Goal: Check status: Check status

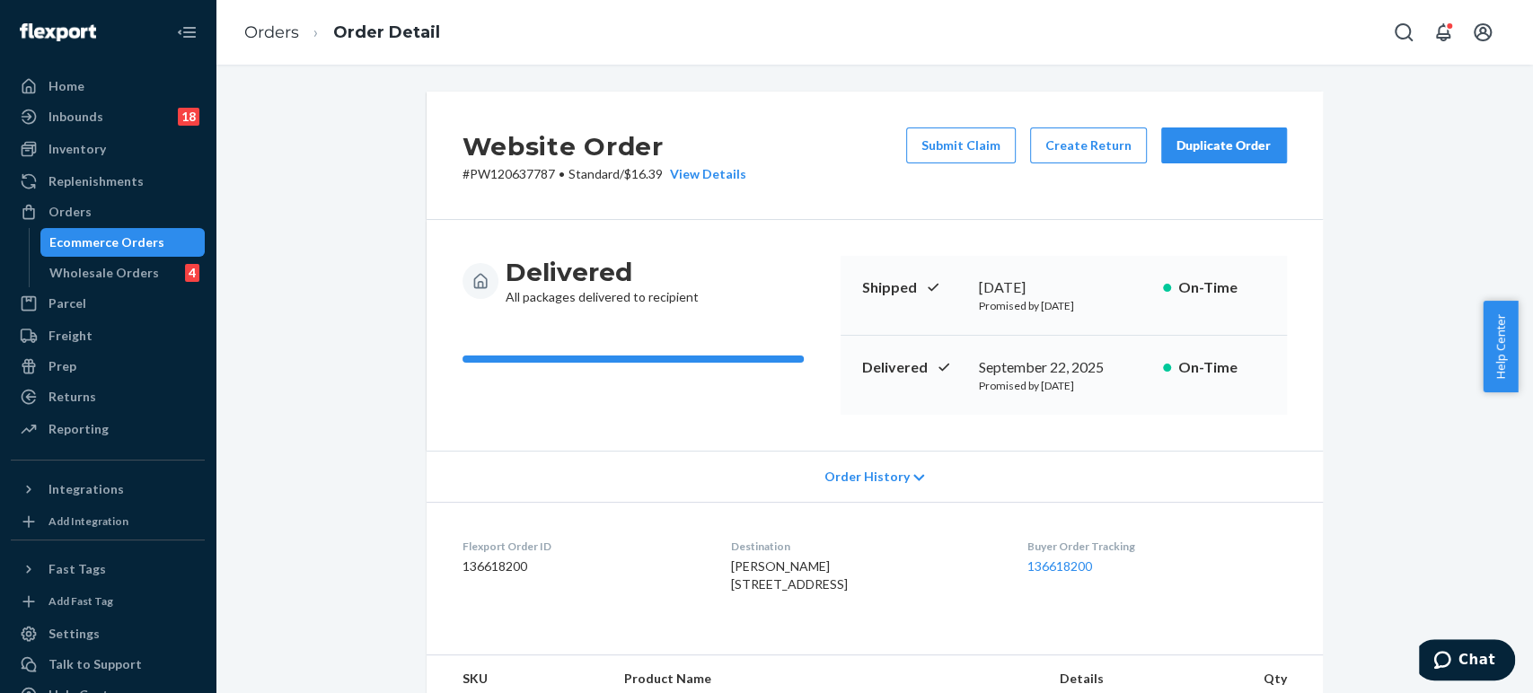
scroll to position [942, 0]
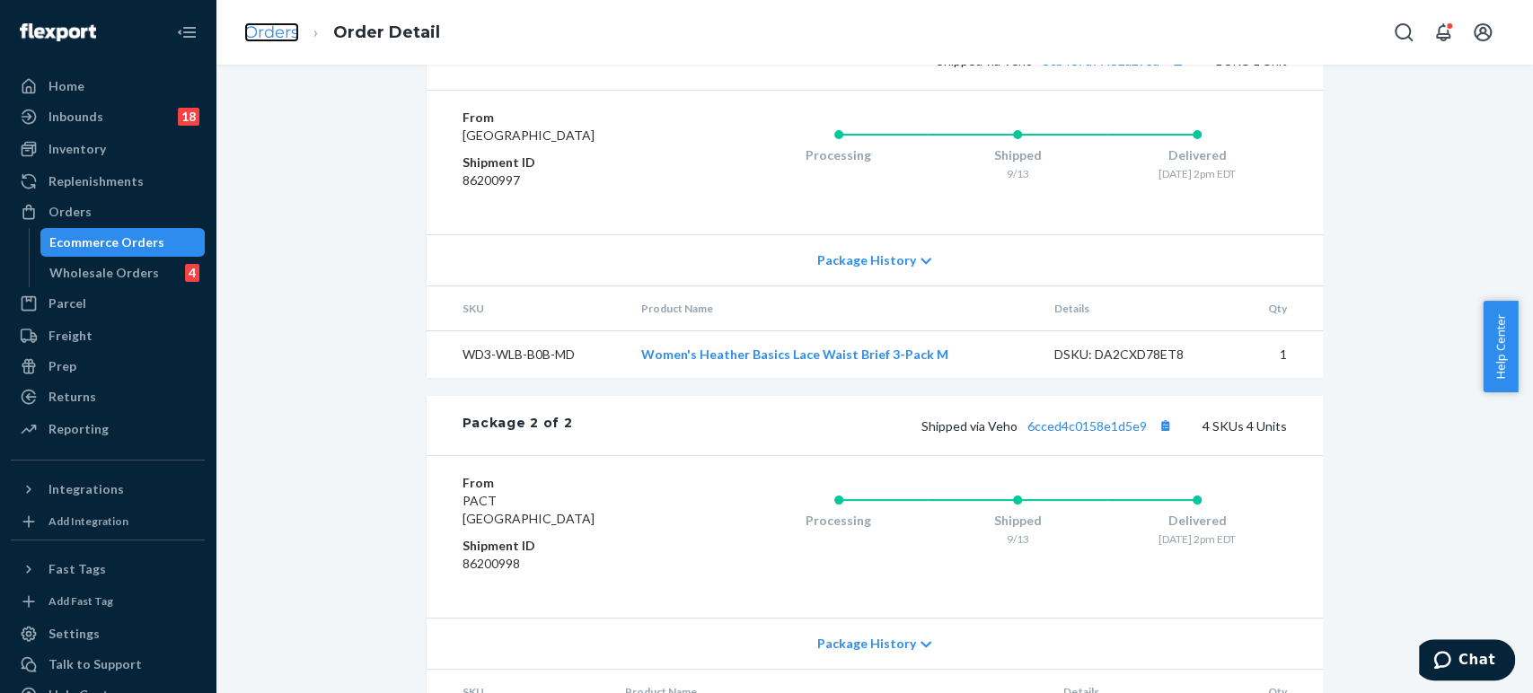
click at [287, 30] on link "Orders" at bounding box center [271, 32] width 55 height 20
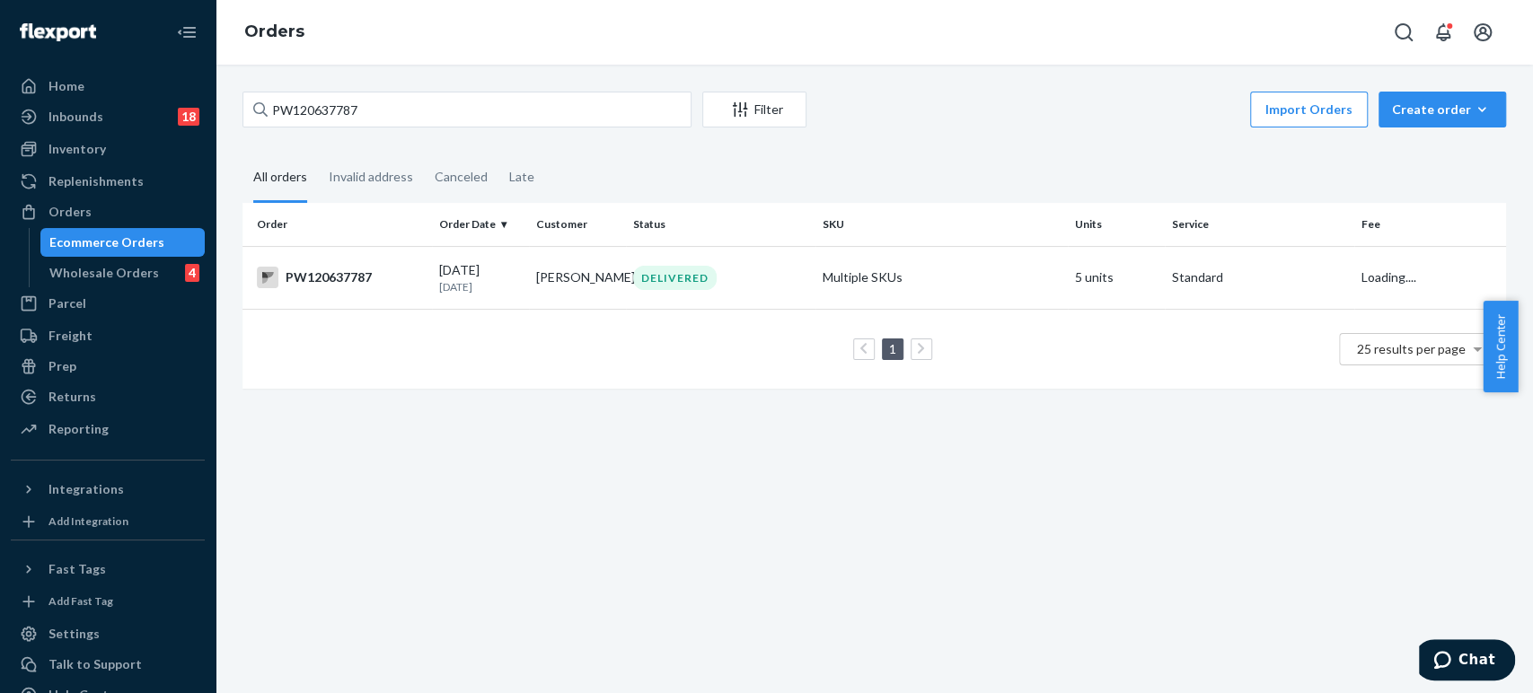
drag, startPoint x: 379, startPoint y: 80, endPoint x: 376, endPoint y: 99, distance: 19.1
click at [376, 81] on div "PW120637787 Filter Import Orders Create order Ecommerce order Removal order All…" at bounding box center [875, 379] width 1318 height 629
click at [377, 101] on input "PW120637787" at bounding box center [467, 110] width 449 height 36
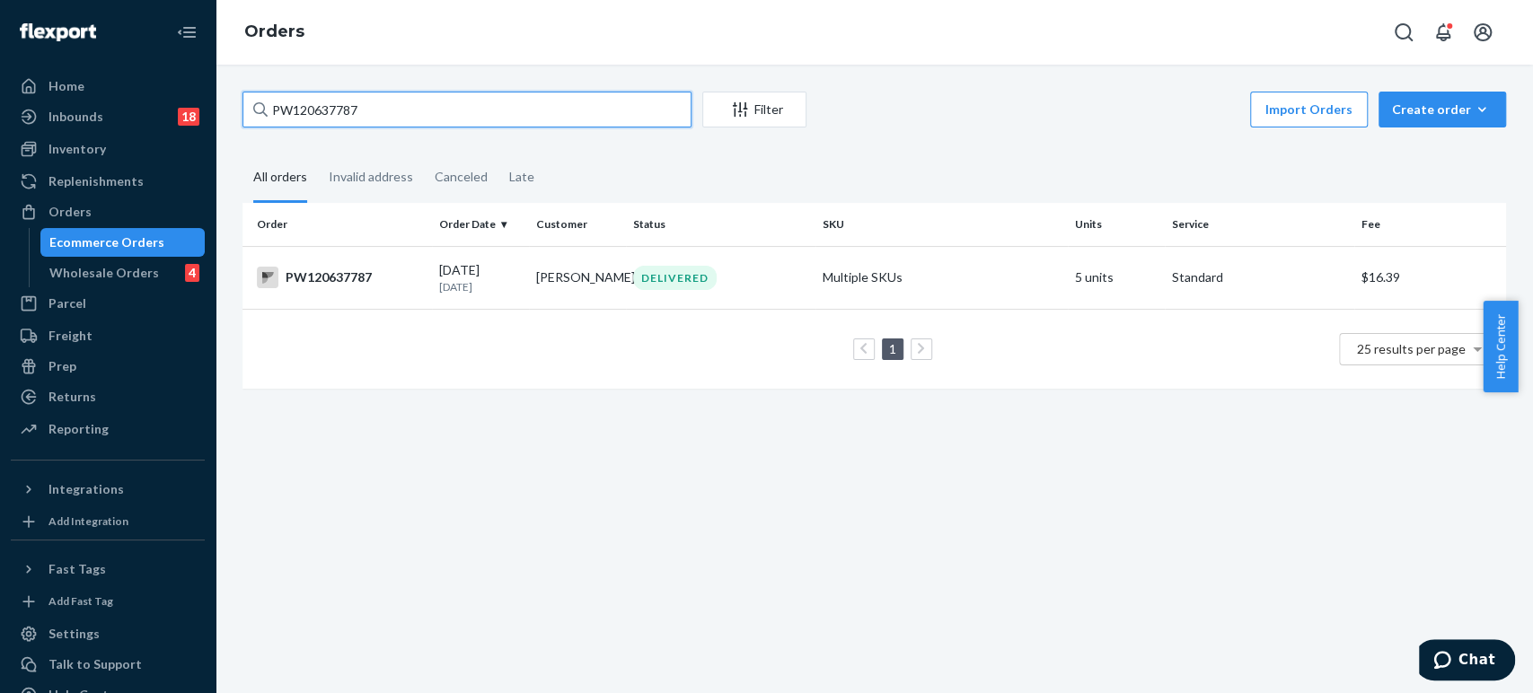
paste input "5928"
type input "PW120635928"
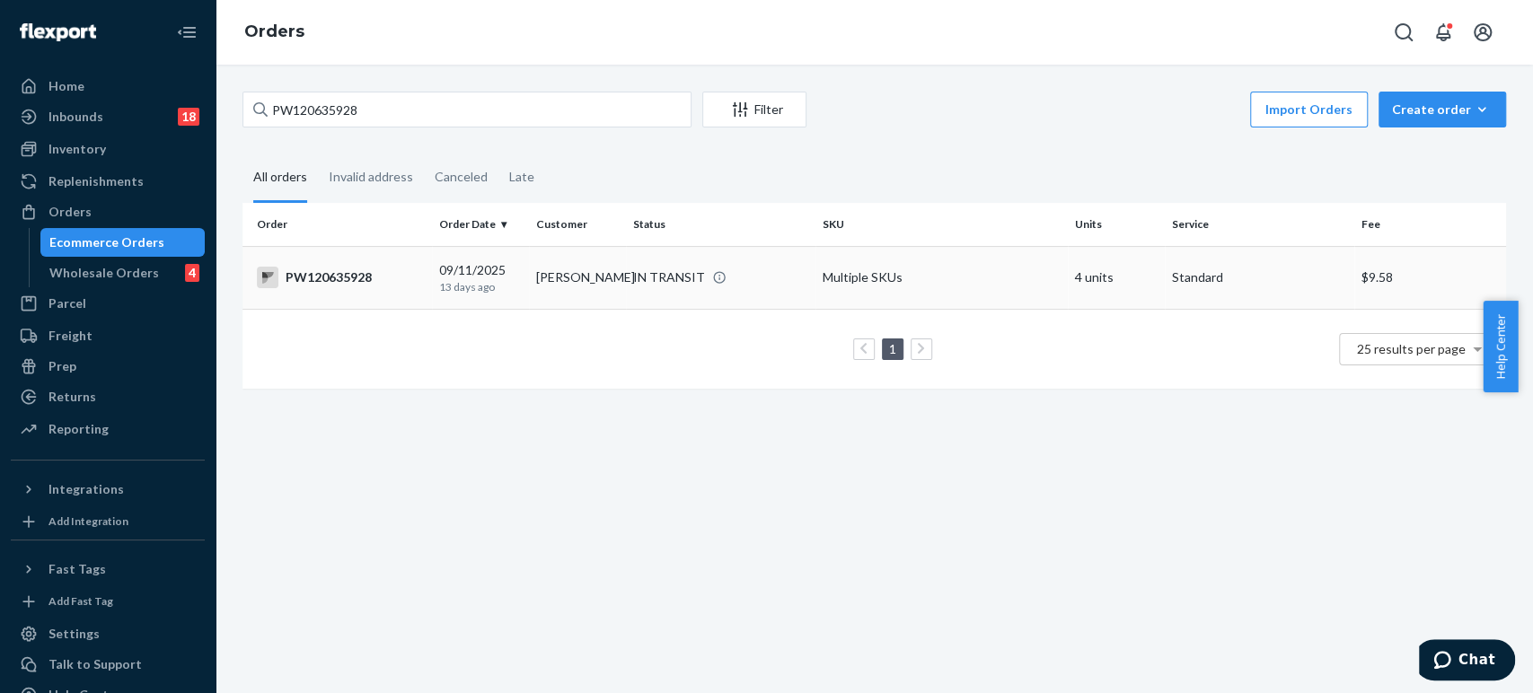
click at [524, 302] on td "[DATE] [DATE]" at bounding box center [480, 277] width 97 height 63
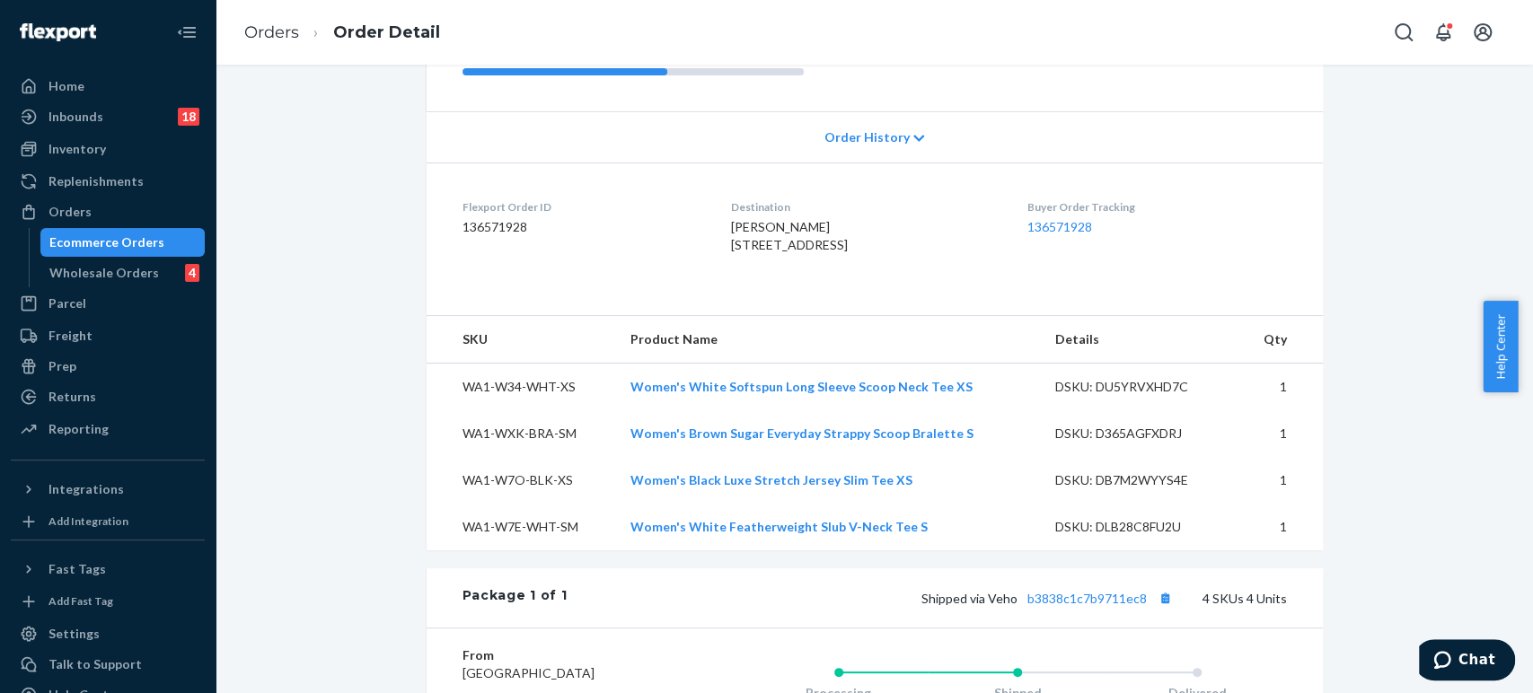
scroll to position [598, 0]
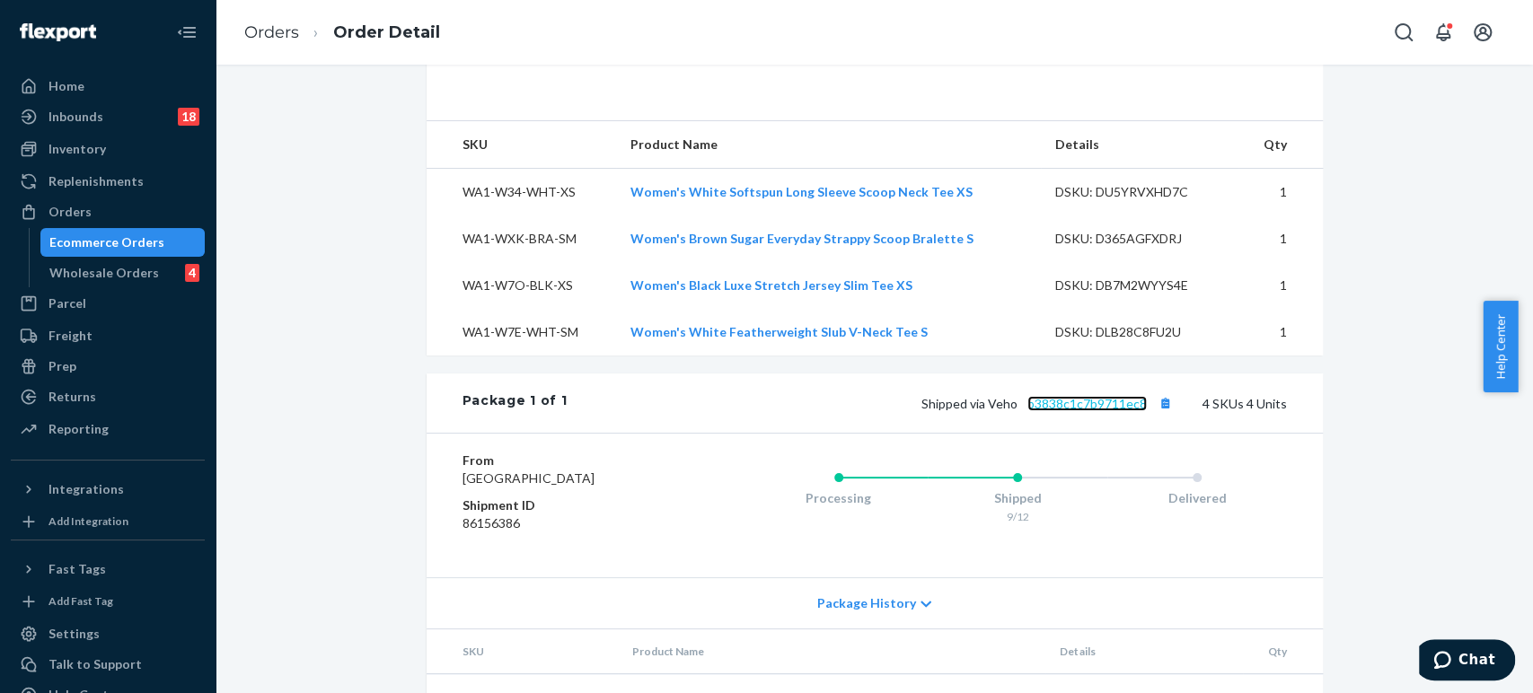
click at [1065, 396] on link "b3838c1c7b9711ec8" at bounding box center [1087, 403] width 119 height 15
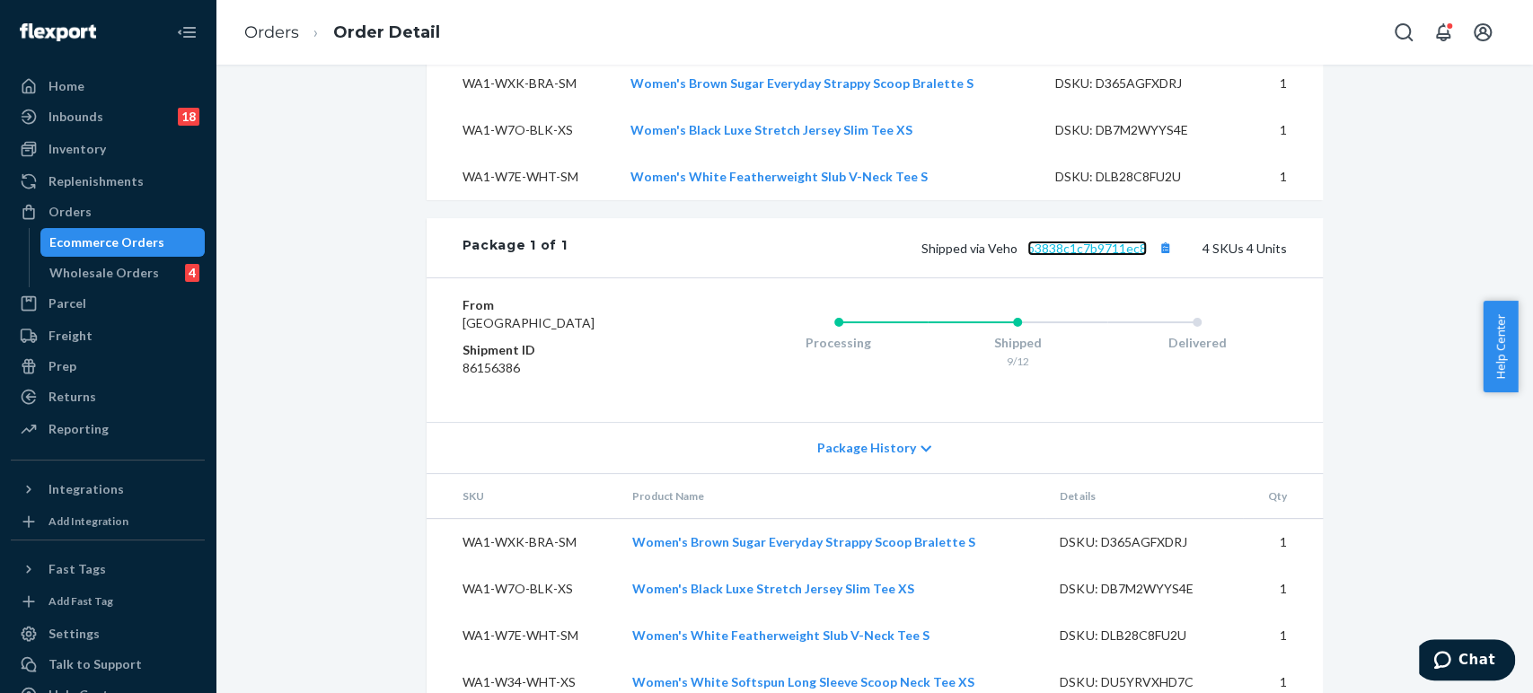
scroll to position [776, 0]
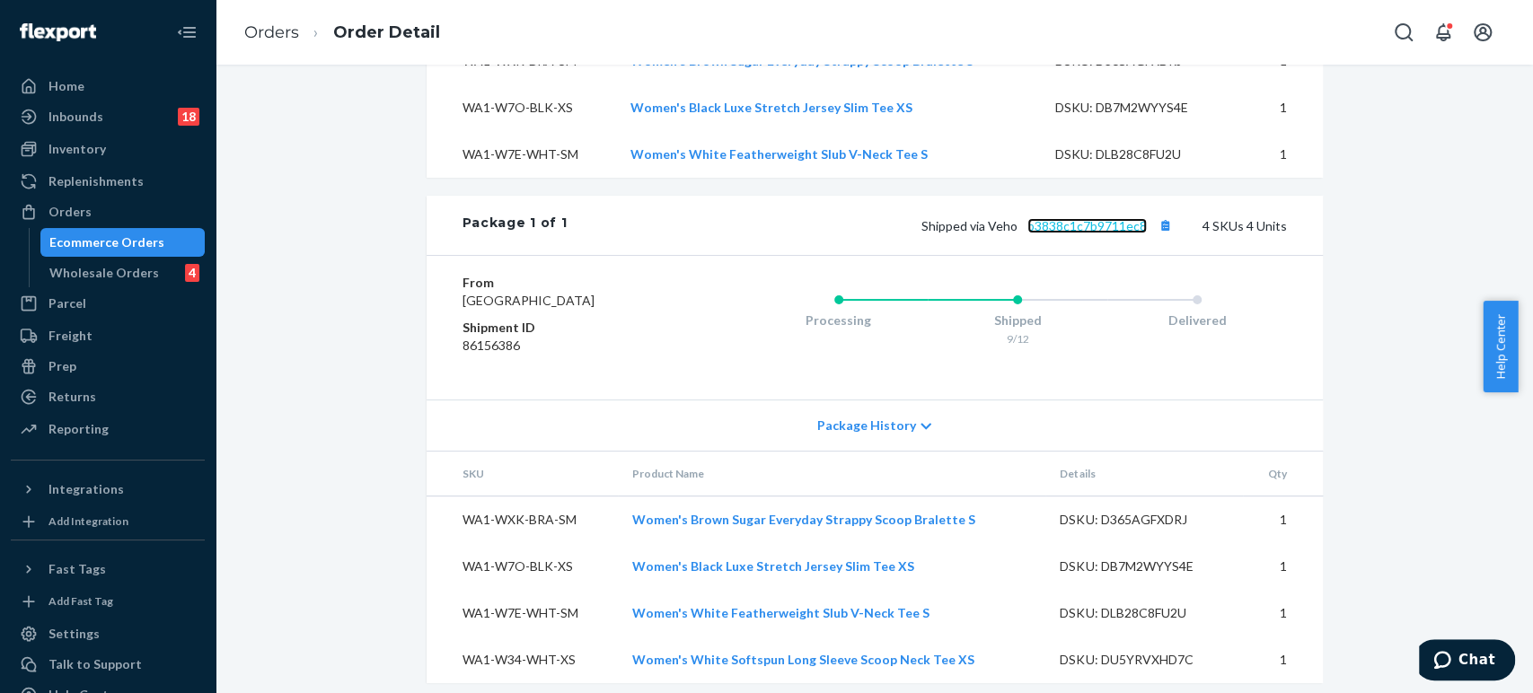
click at [1064, 218] on link "b3838c1c7b9711ec8" at bounding box center [1087, 225] width 119 height 15
click at [281, 33] on link "Orders" at bounding box center [271, 32] width 55 height 20
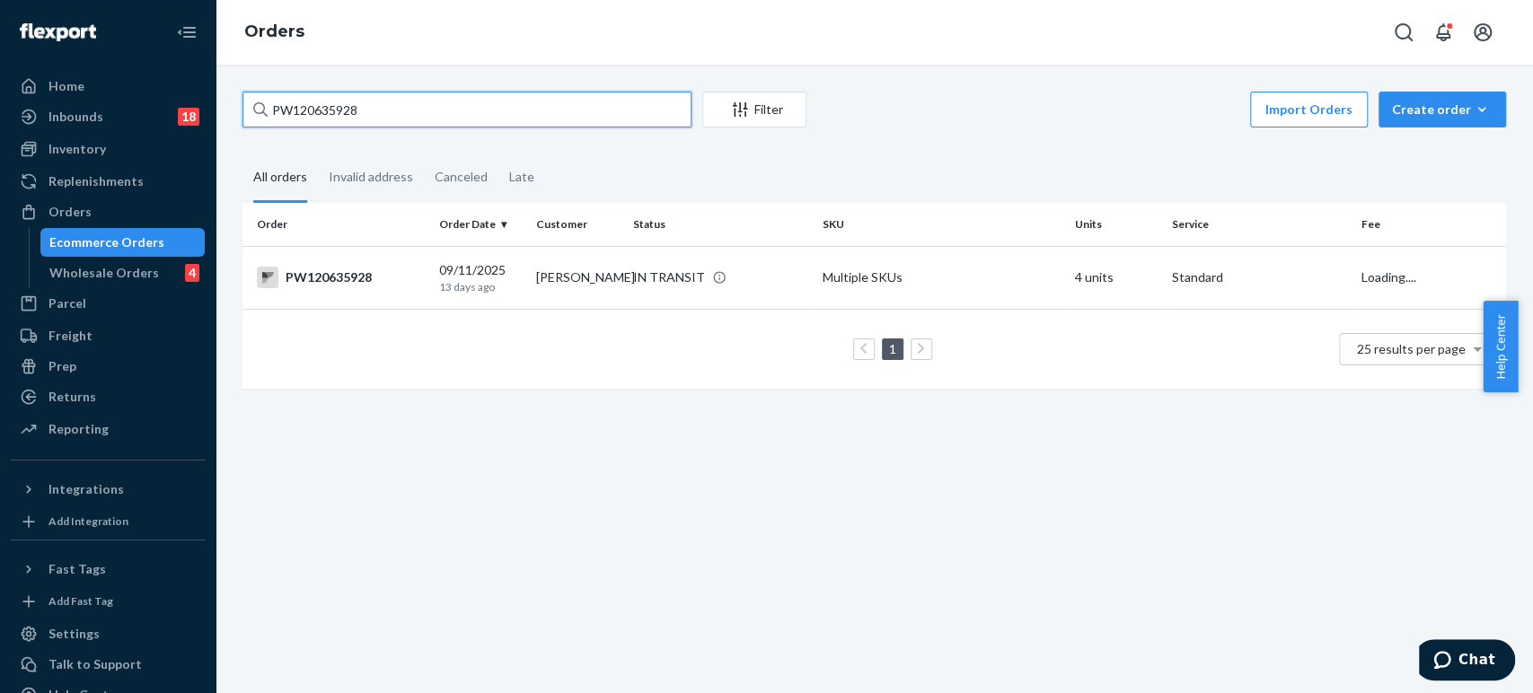
click at [350, 110] on input "PW120635928" at bounding box center [467, 110] width 449 height 36
paste input "73771"
type input "PW120673771"
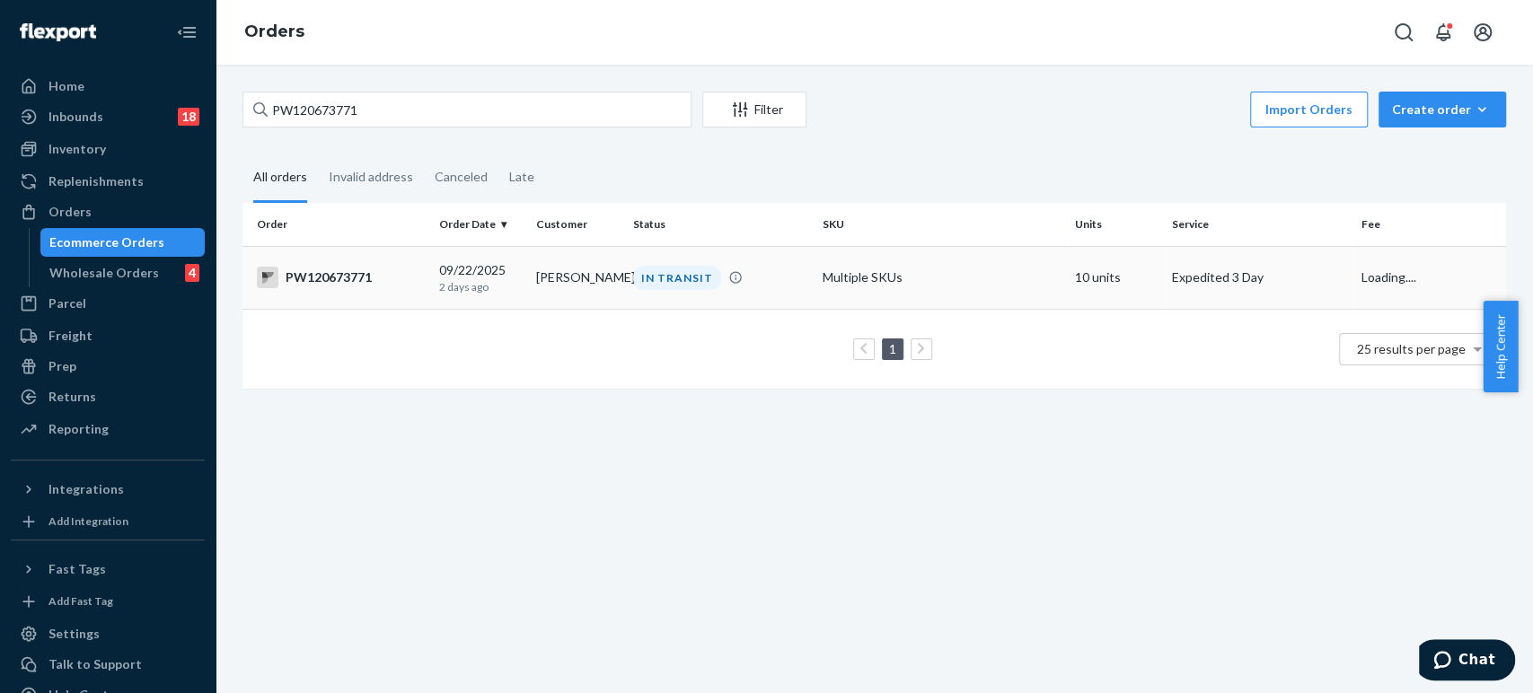
click at [525, 286] on td "[DATE] [DATE]" at bounding box center [480, 277] width 97 height 63
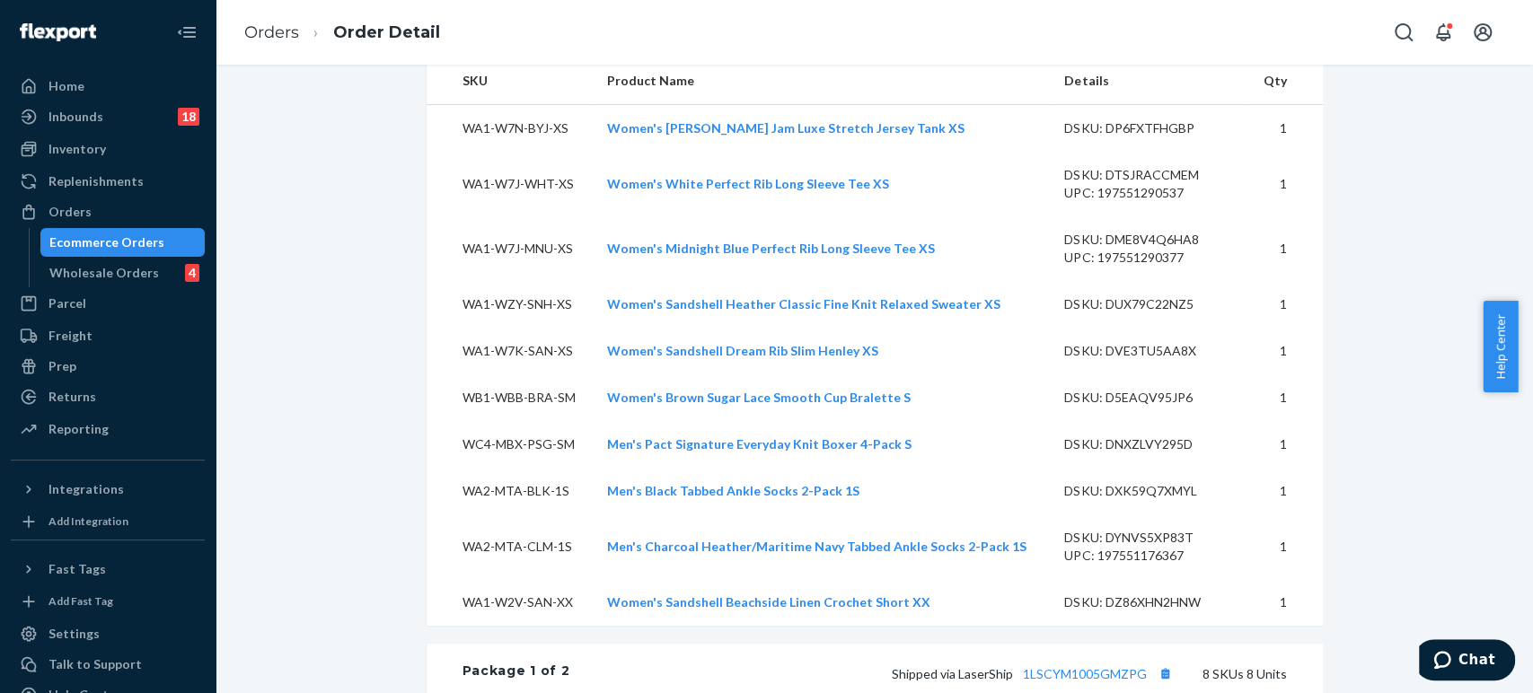
scroll to position [1197, 0]
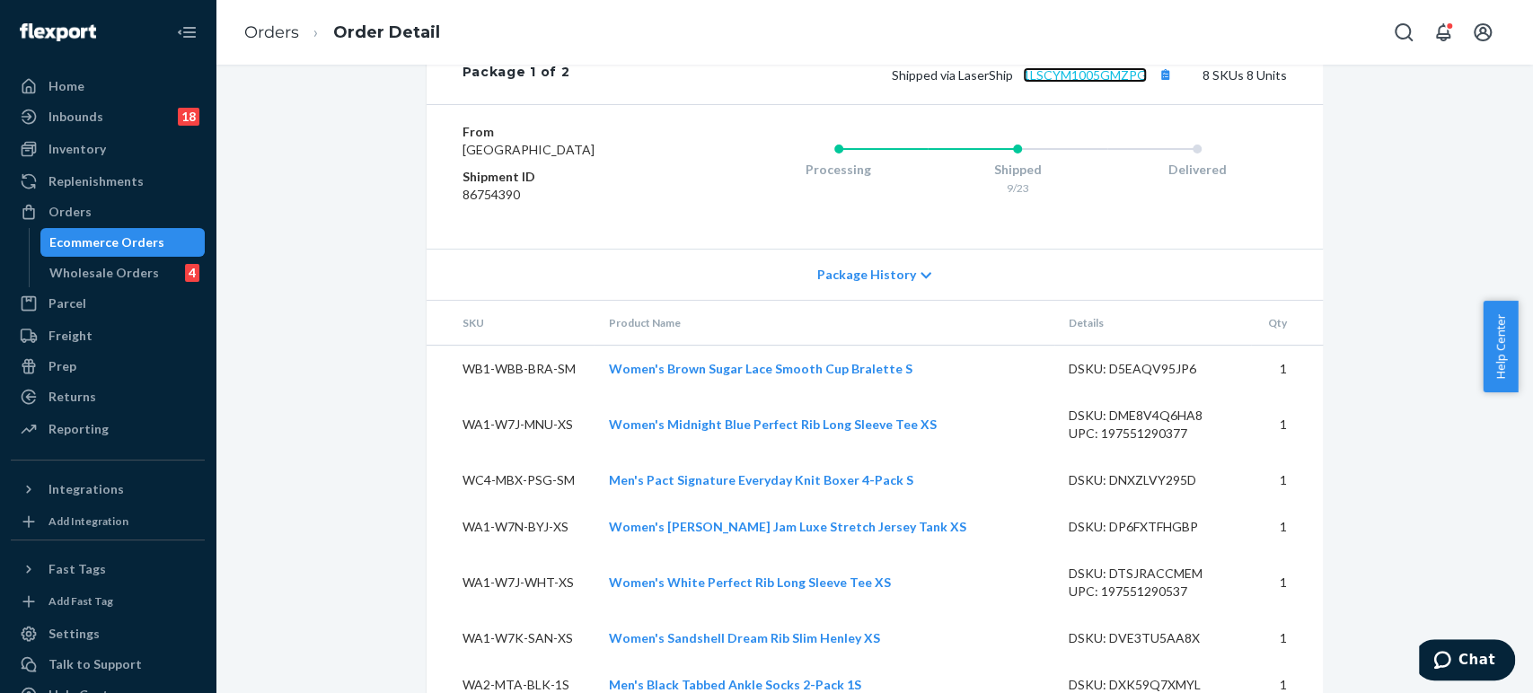
click at [1064, 83] on link "1LSCYM1005GMZPG" at bounding box center [1085, 74] width 124 height 15
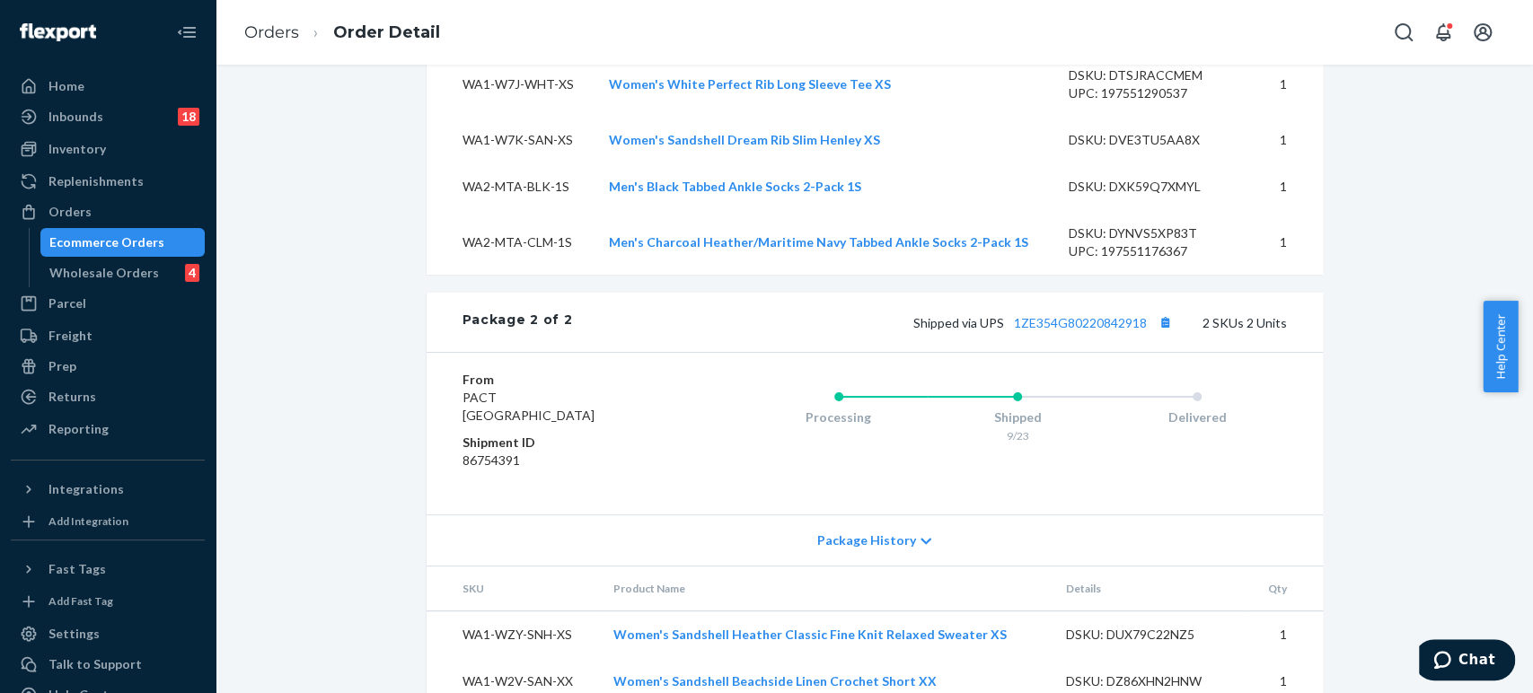
scroll to position [1781, 0]
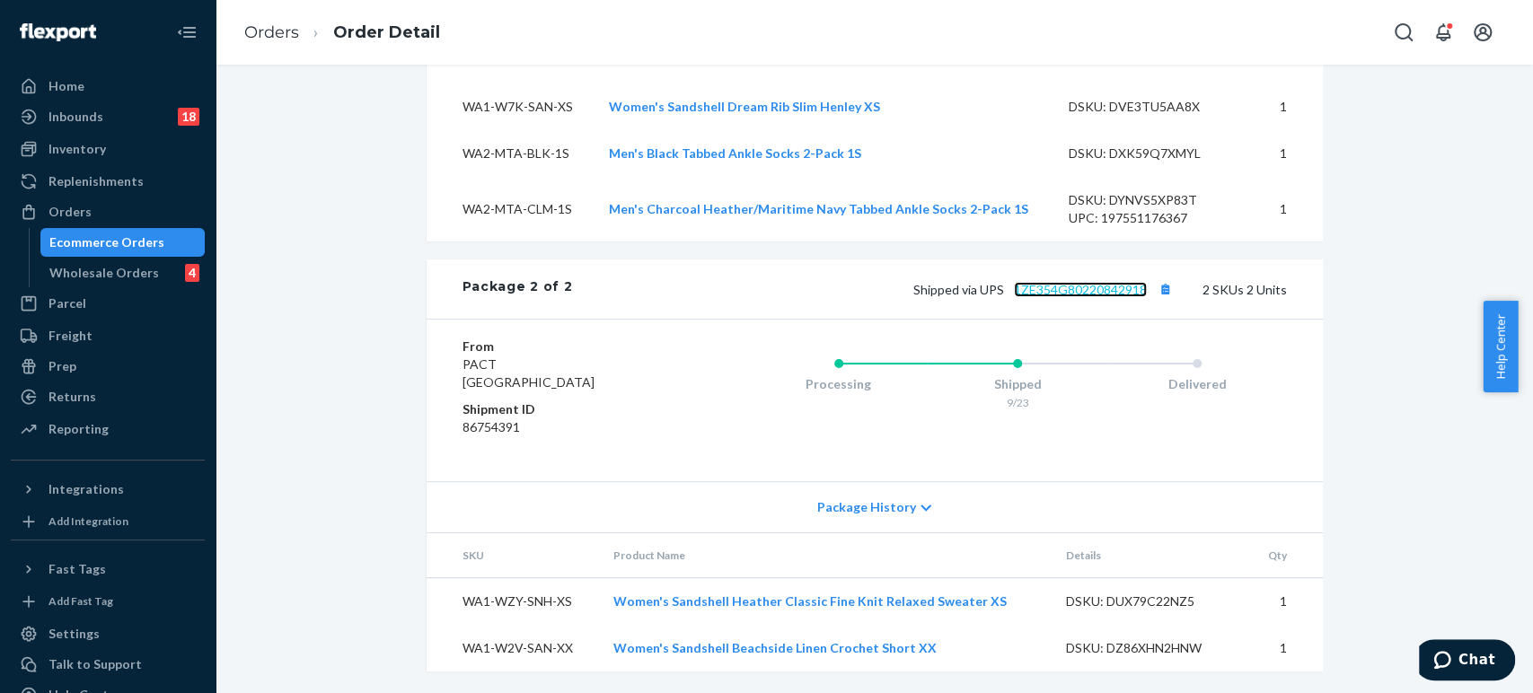
click at [1074, 290] on link "1ZE354G80220842918" at bounding box center [1080, 289] width 133 height 15
drag, startPoint x: 235, startPoint y: 21, endPoint x: 265, endPoint y: 52, distance: 43.2
click at [237, 21] on ol "Orders Order Detail" at bounding box center [342, 32] width 225 height 53
click at [276, 35] on link "Orders" at bounding box center [271, 32] width 55 height 20
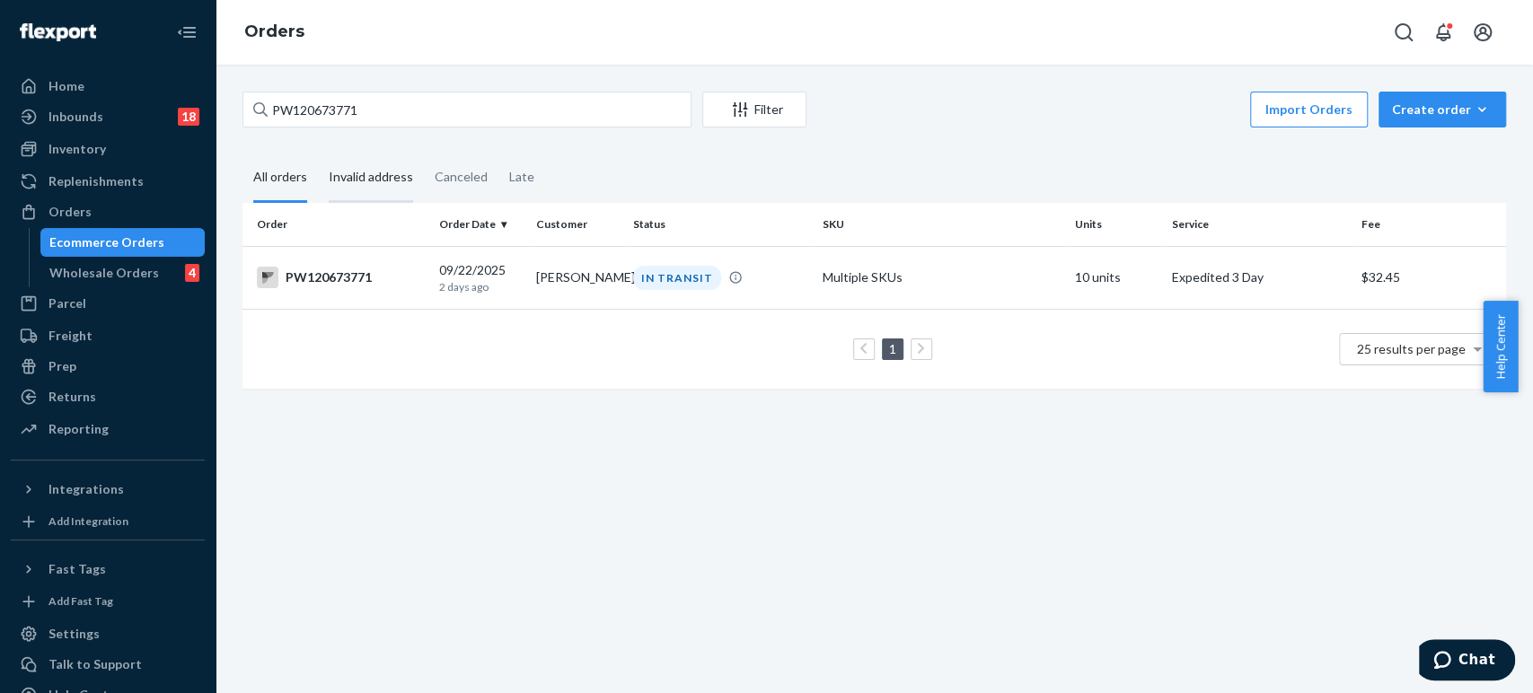
click at [410, 178] on div "Invalid address" at bounding box center [371, 178] width 84 height 49
click at [318, 154] on input "Invalid address" at bounding box center [318, 154] width 0 height 0
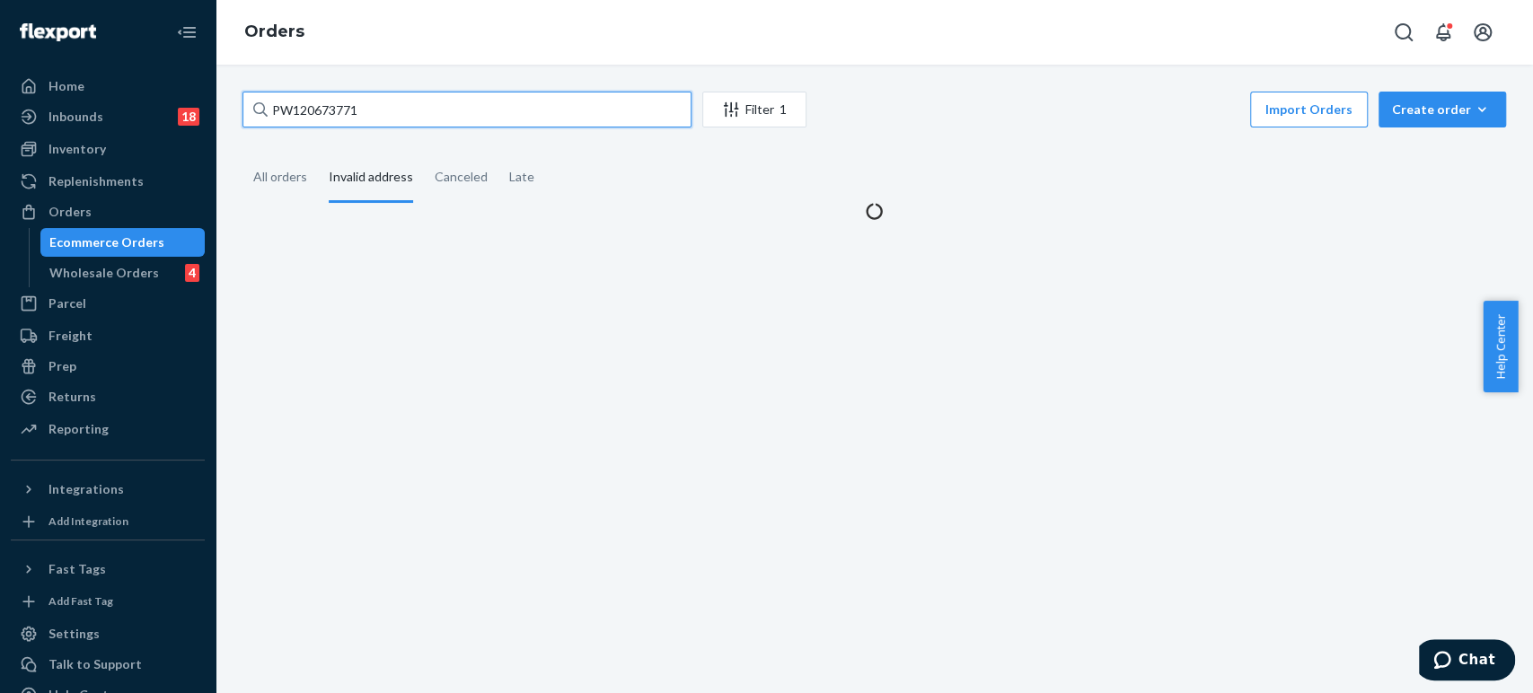
click at [399, 116] on input "PW120673771" at bounding box center [467, 110] width 449 height 36
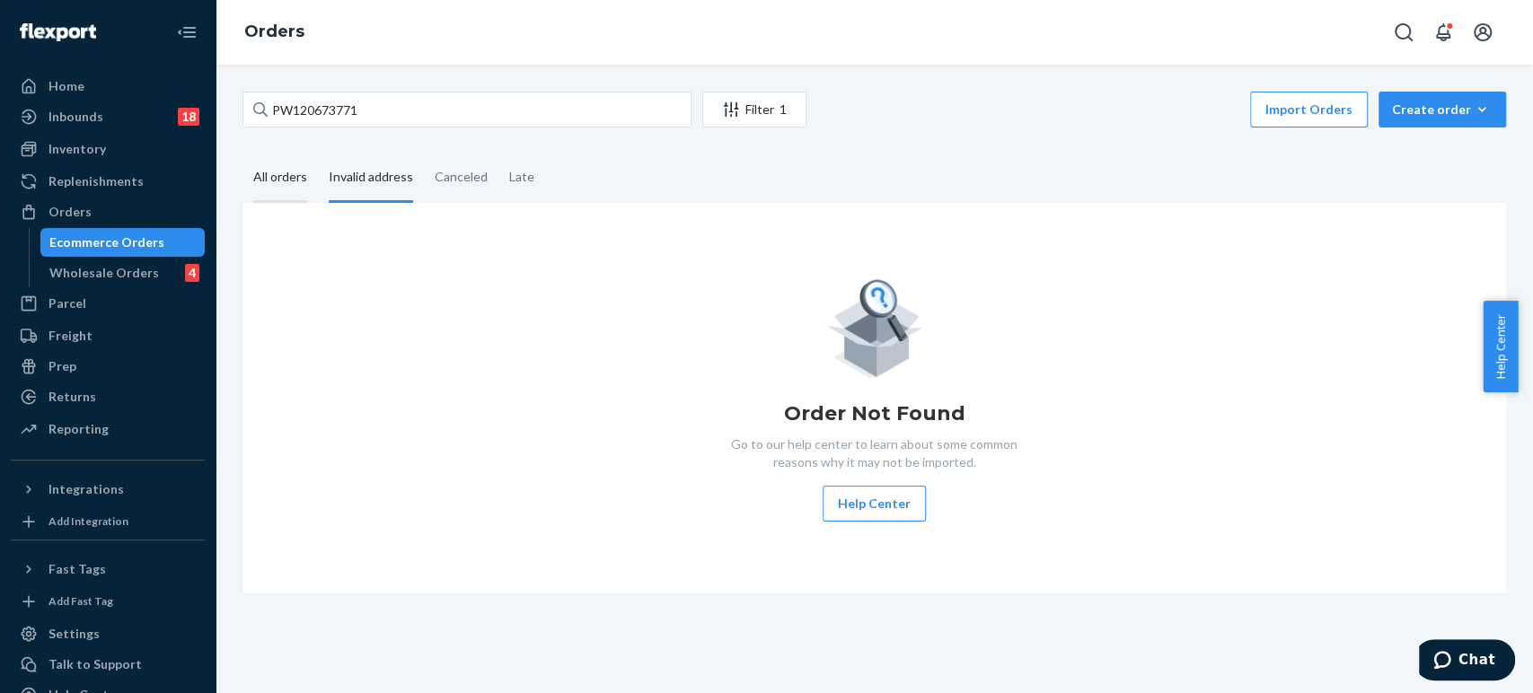
click at [301, 163] on div "All orders" at bounding box center [280, 178] width 54 height 49
click at [243, 154] on input "All orders" at bounding box center [243, 154] width 0 height 0
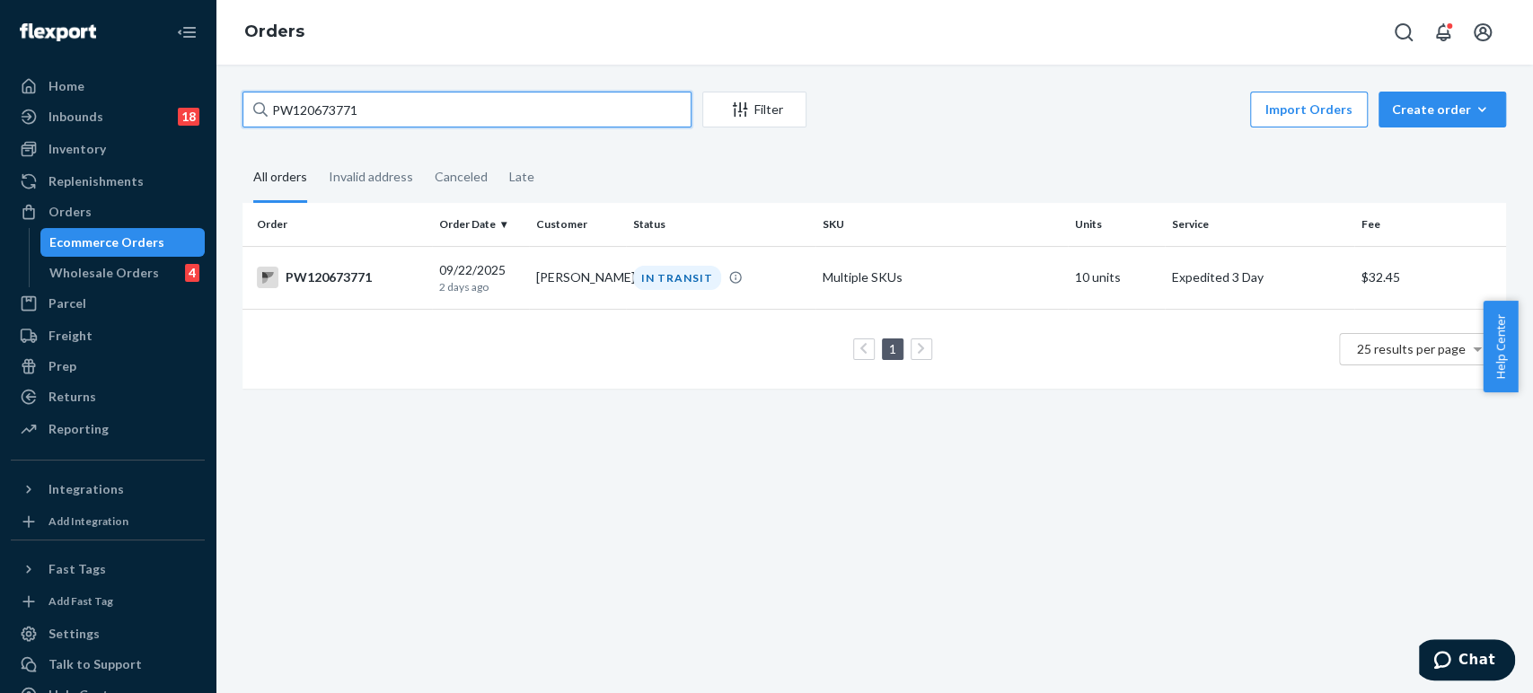
click at [408, 93] on input "PW120673771" at bounding box center [467, 110] width 449 height 36
paste input "23 Shadow Dr"
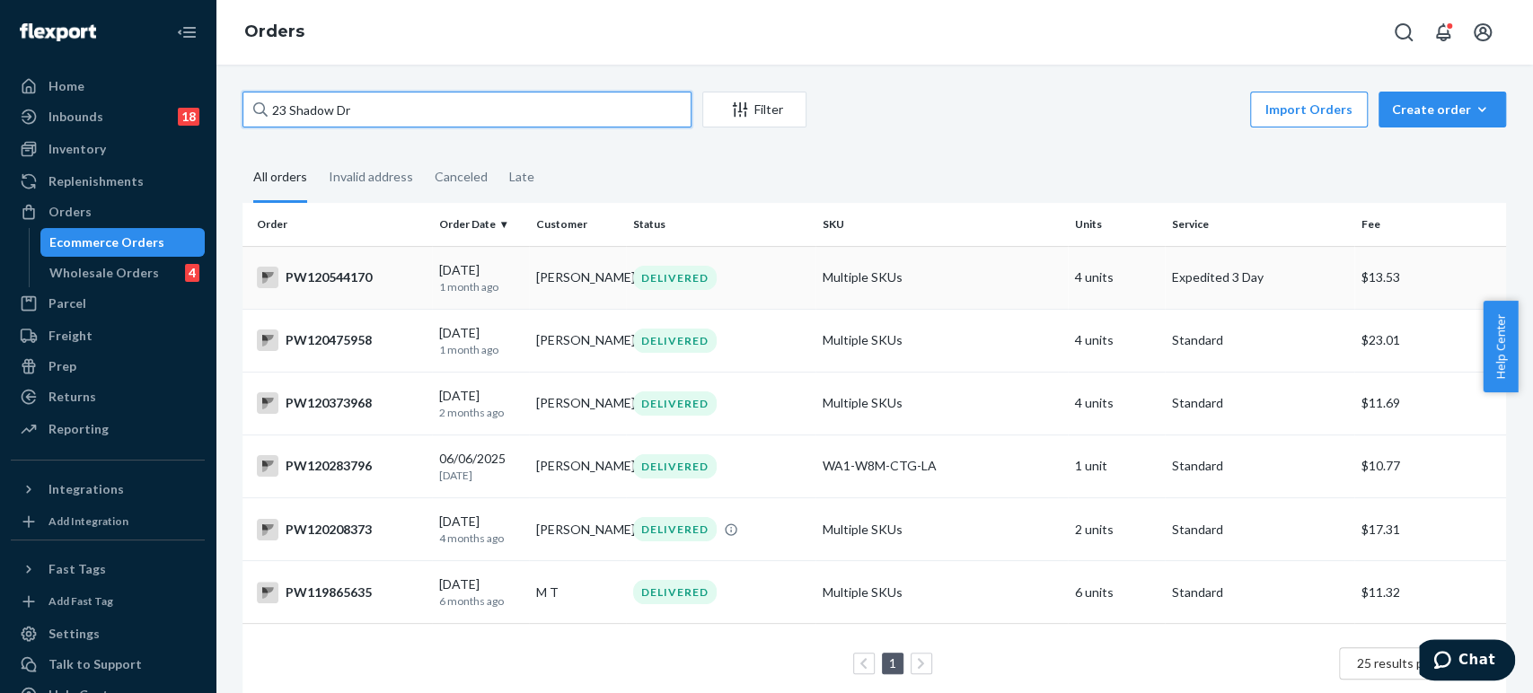
type input "23 Shadow Dr"
click at [511, 279] on p "1 month ago" at bounding box center [480, 286] width 83 height 15
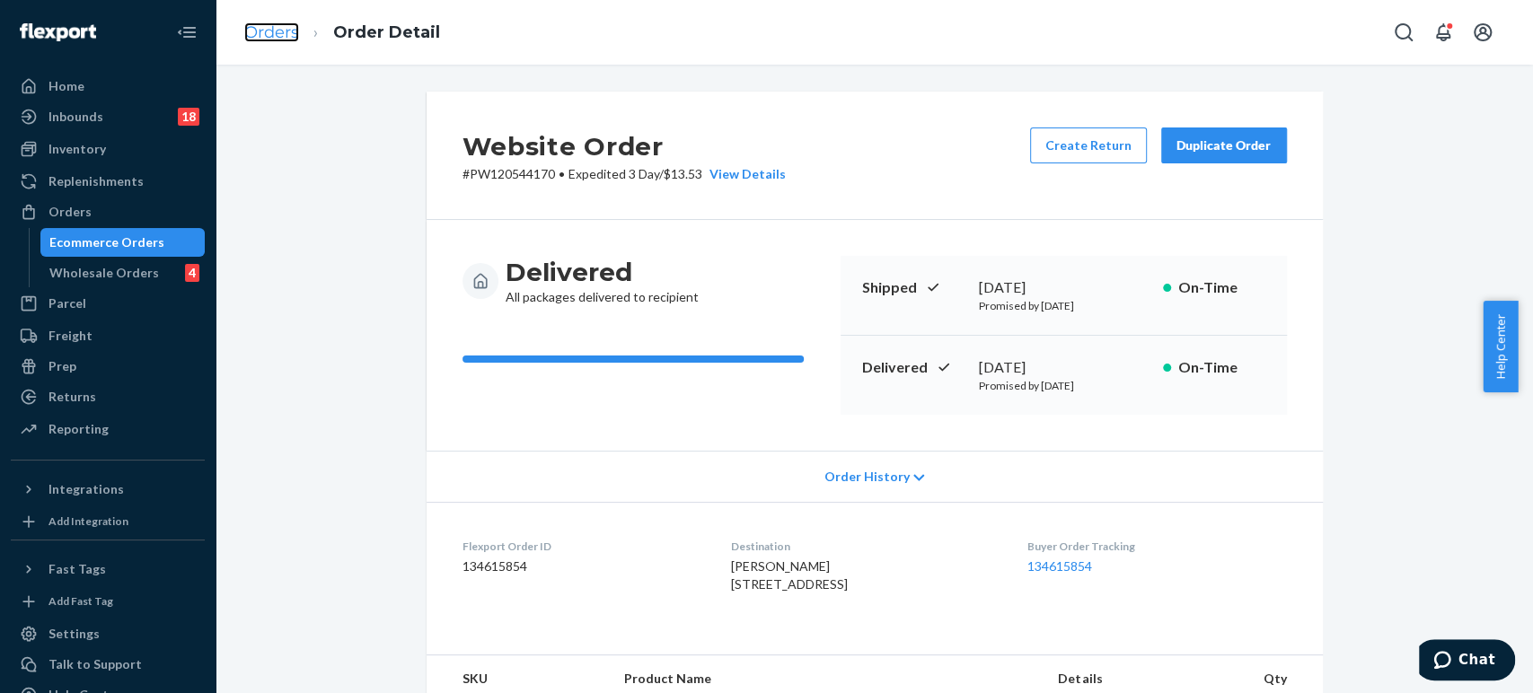
click at [269, 39] on link "Orders" at bounding box center [271, 32] width 55 height 20
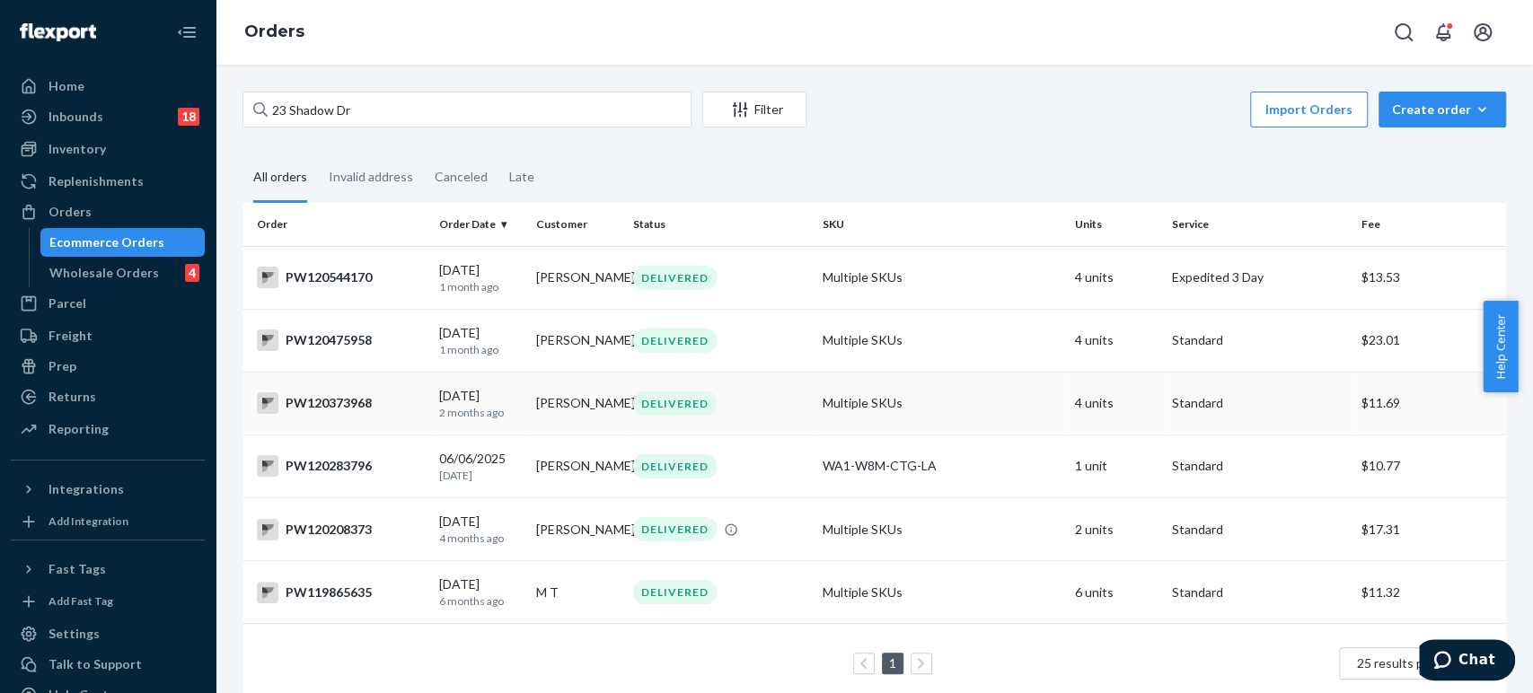
click at [529, 396] on td "[PERSON_NAME]" at bounding box center [577, 403] width 97 height 63
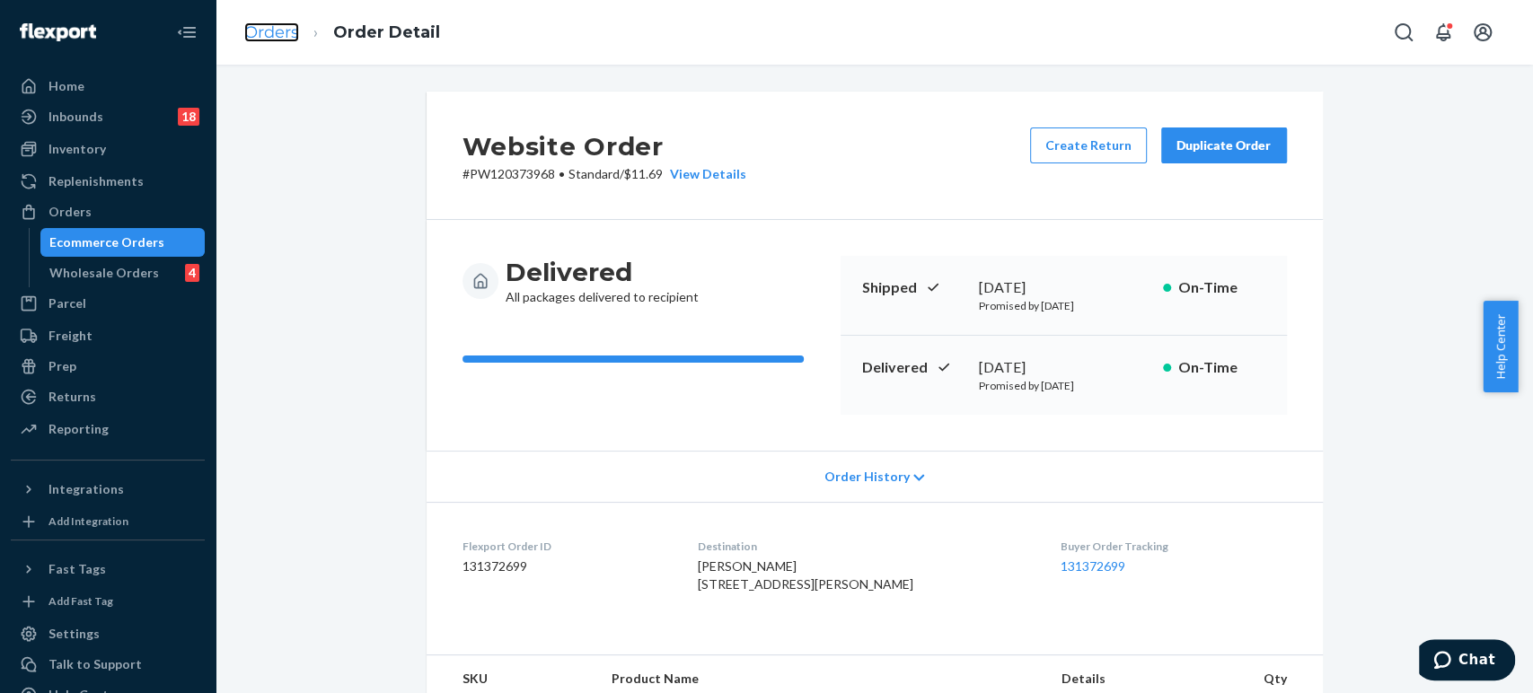
click at [261, 26] on link "Orders" at bounding box center [271, 32] width 55 height 20
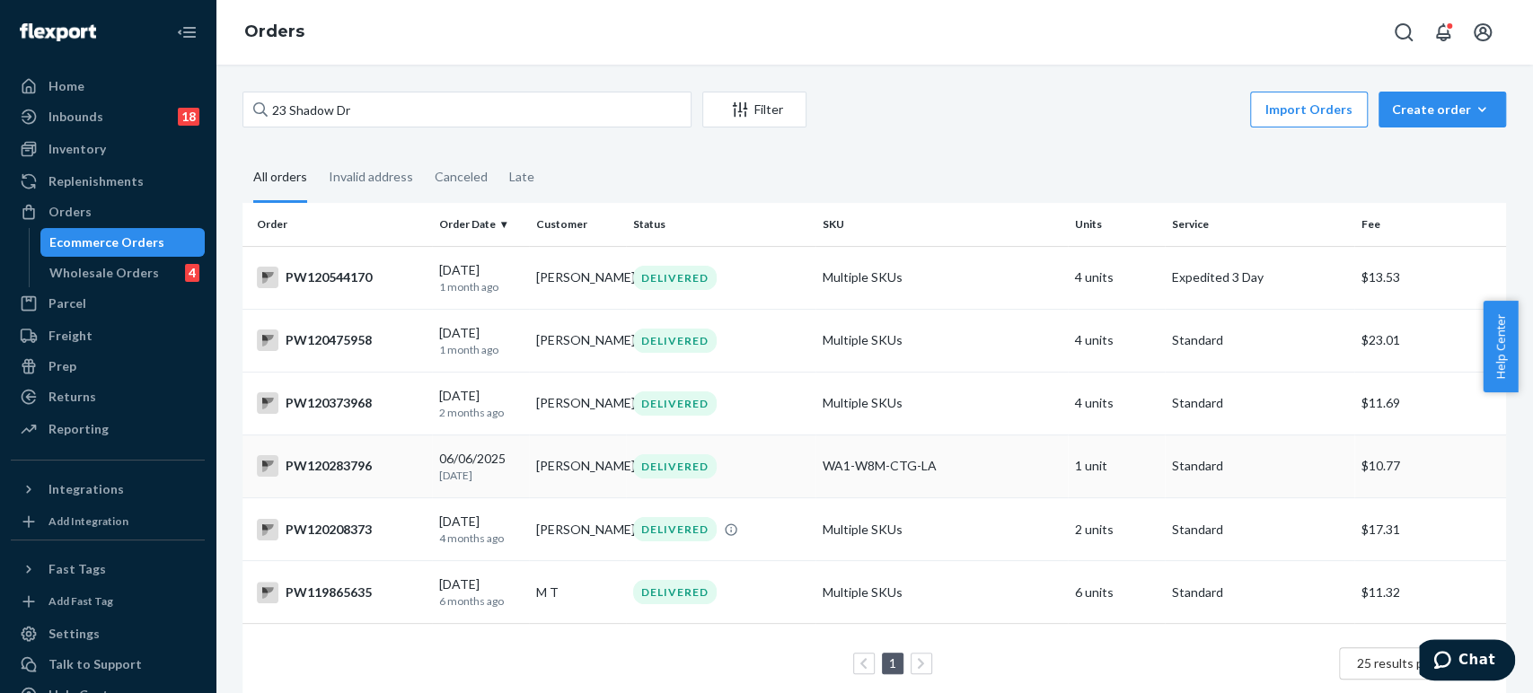
click at [466, 473] on p "[DATE]" at bounding box center [480, 475] width 83 height 15
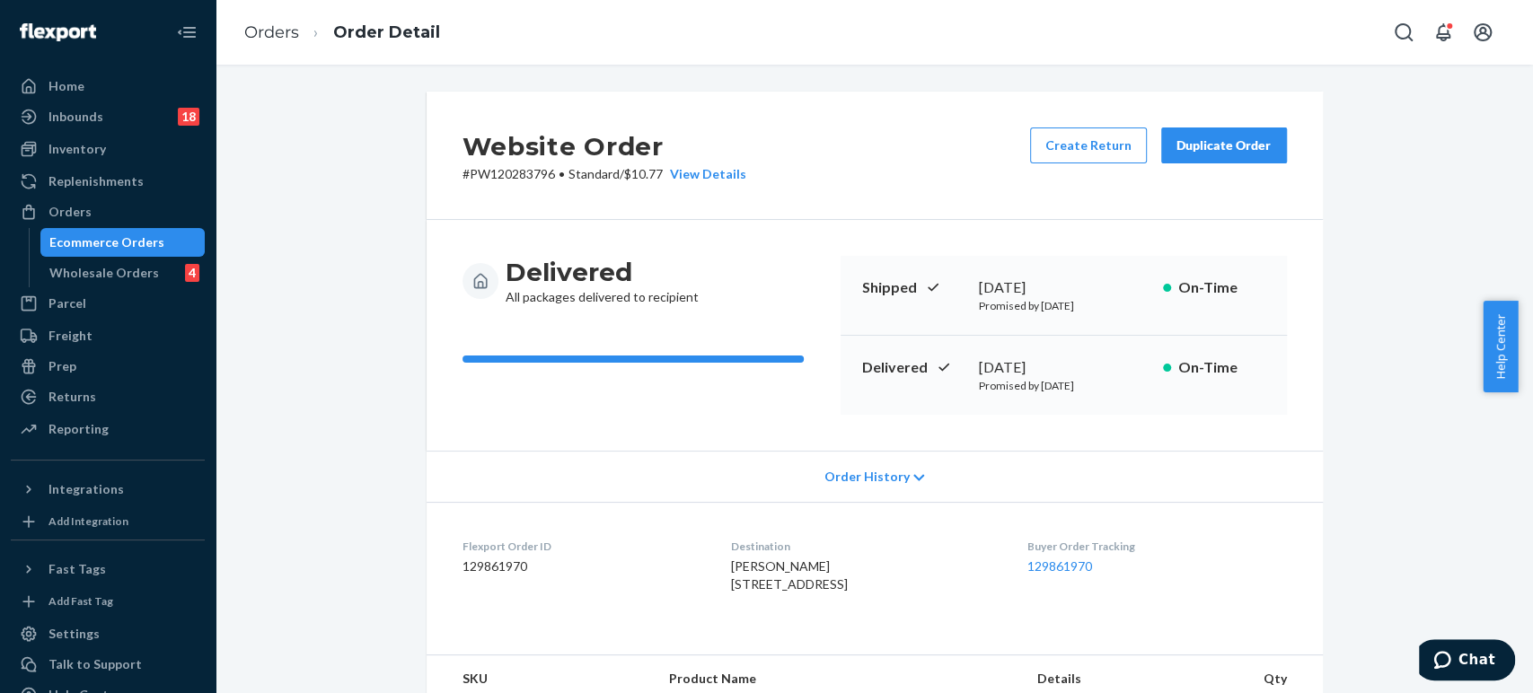
drag, startPoint x: 829, startPoint y: 600, endPoint x: 710, endPoint y: 580, distance: 121.1
click at [731, 580] on span "[PERSON_NAME] [STREET_ADDRESS]" at bounding box center [789, 575] width 117 height 33
copy span "[STREET_ADDRESS]"
click at [269, 24] on link "Orders" at bounding box center [271, 32] width 55 height 20
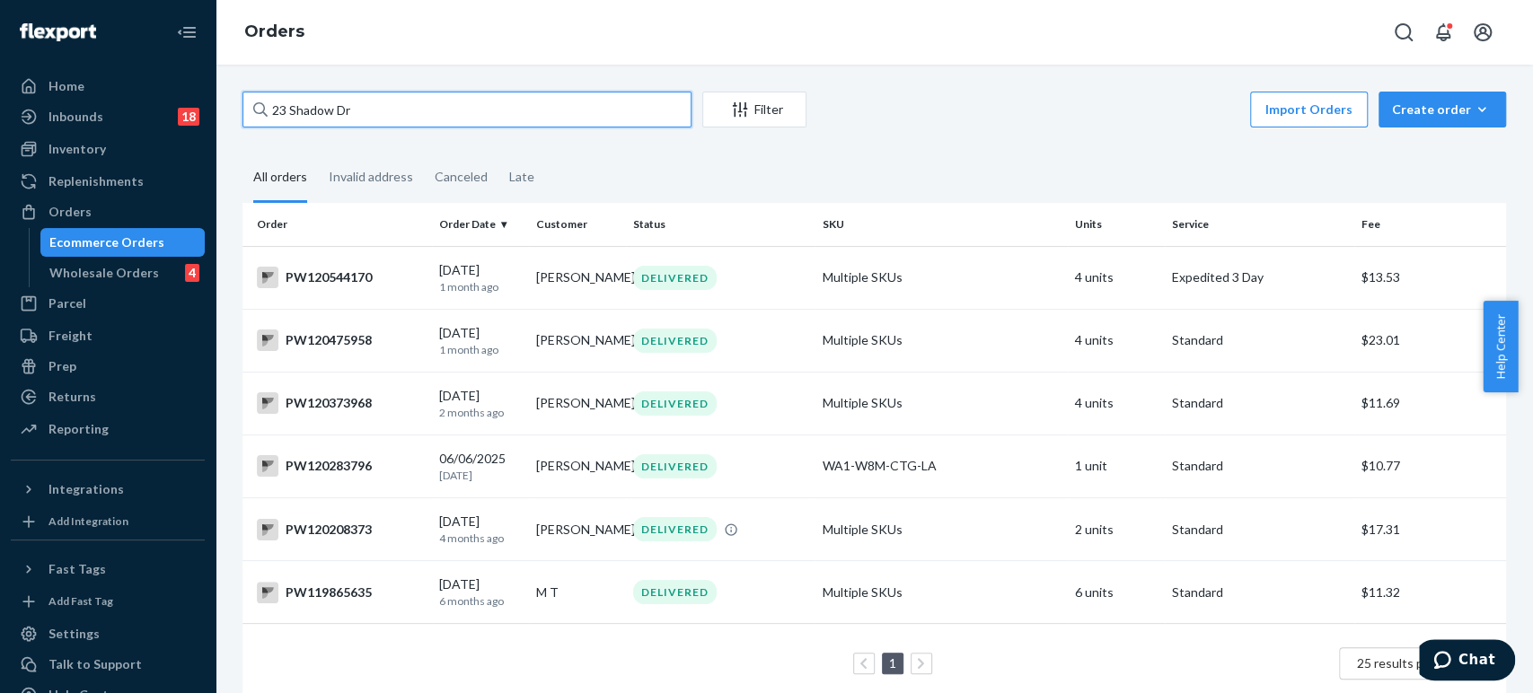
click at [365, 114] on input "23 Shadow Dr" at bounding box center [467, 110] width 449 height 36
paste input "743 Rolling View"
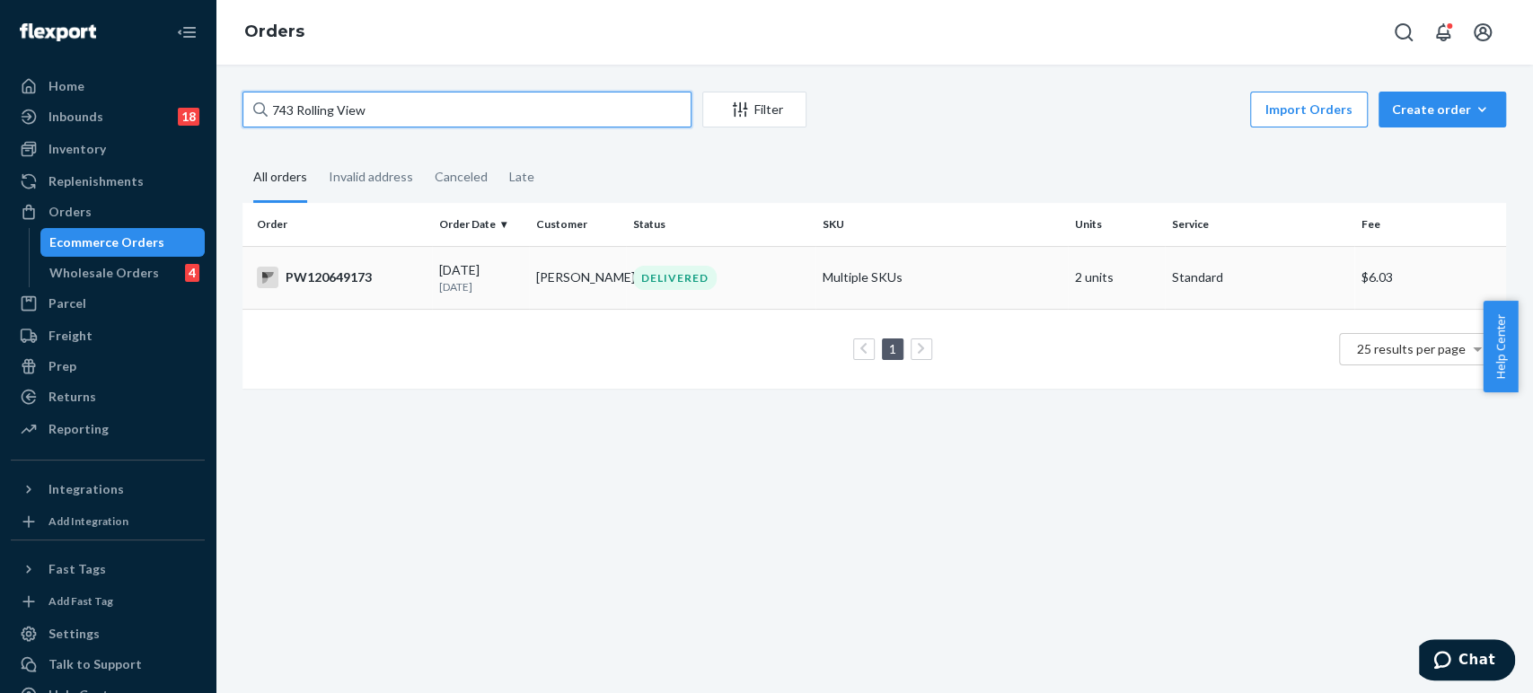
type input "743 Rolling View"
click at [457, 284] on p "[DATE]" at bounding box center [480, 286] width 83 height 15
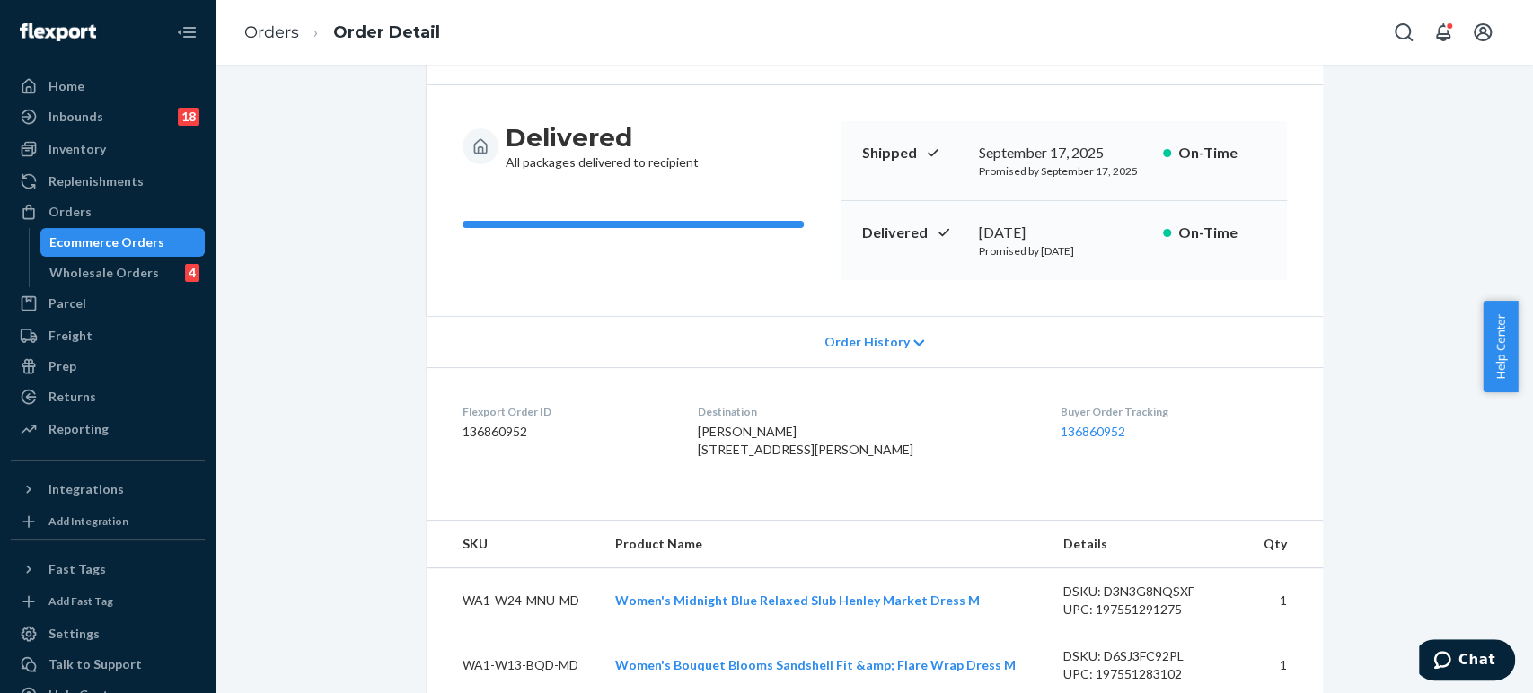
scroll to position [100, 0]
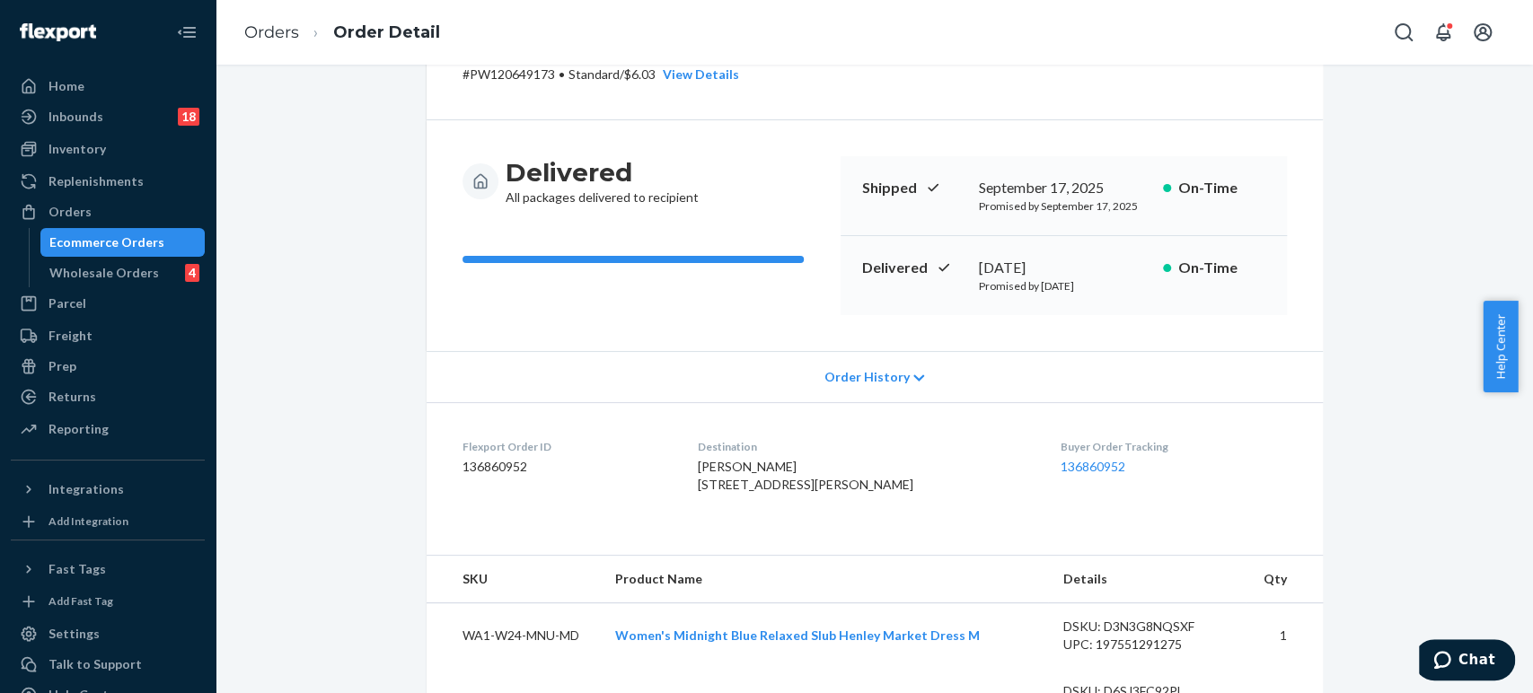
click at [502, 76] on p "# PW120649173 • Standard / $6.03 View Details" at bounding box center [601, 75] width 277 height 18
click at [502, 77] on p "# PW120649173 • Standard / $6.03 View Details" at bounding box center [601, 75] width 277 height 18
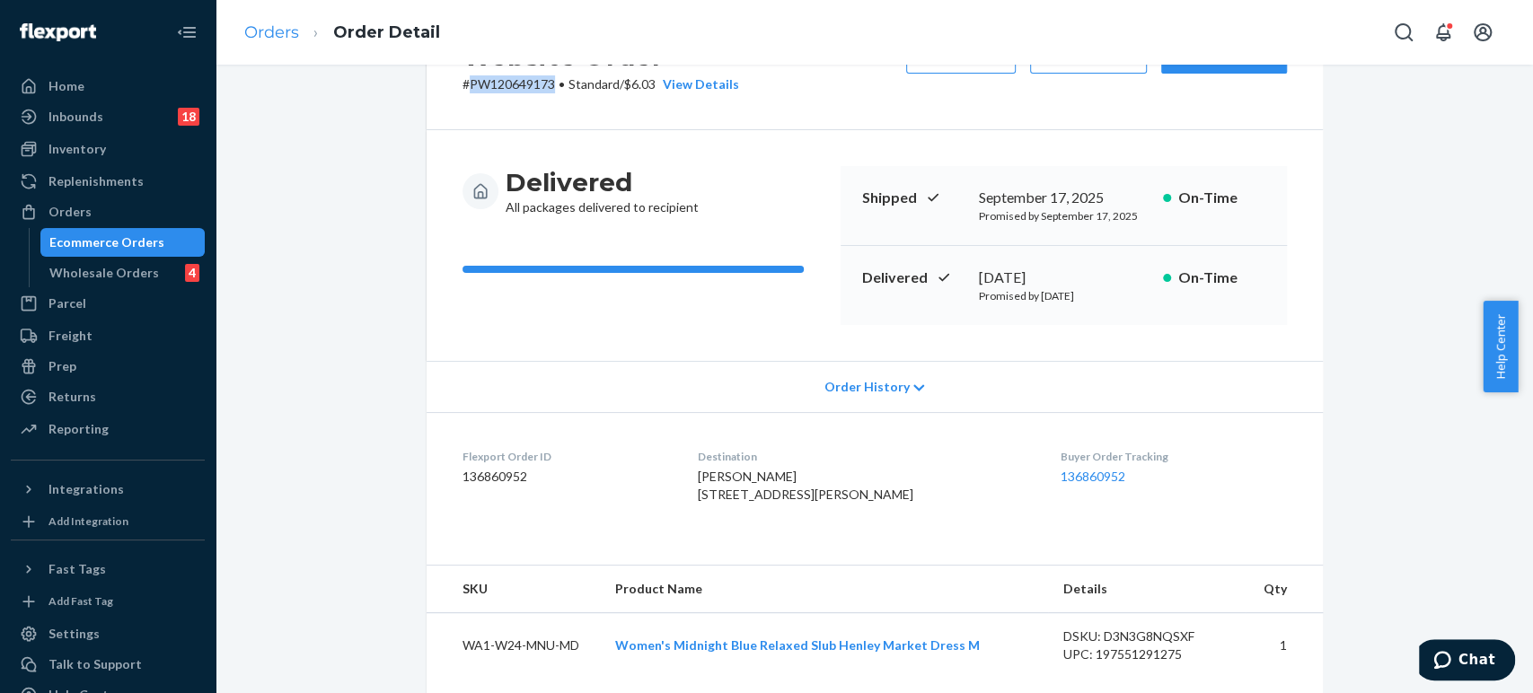
copy p "PW120649173"
click at [275, 37] on link "Orders" at bounding box center [271, 32] width 55 height 20
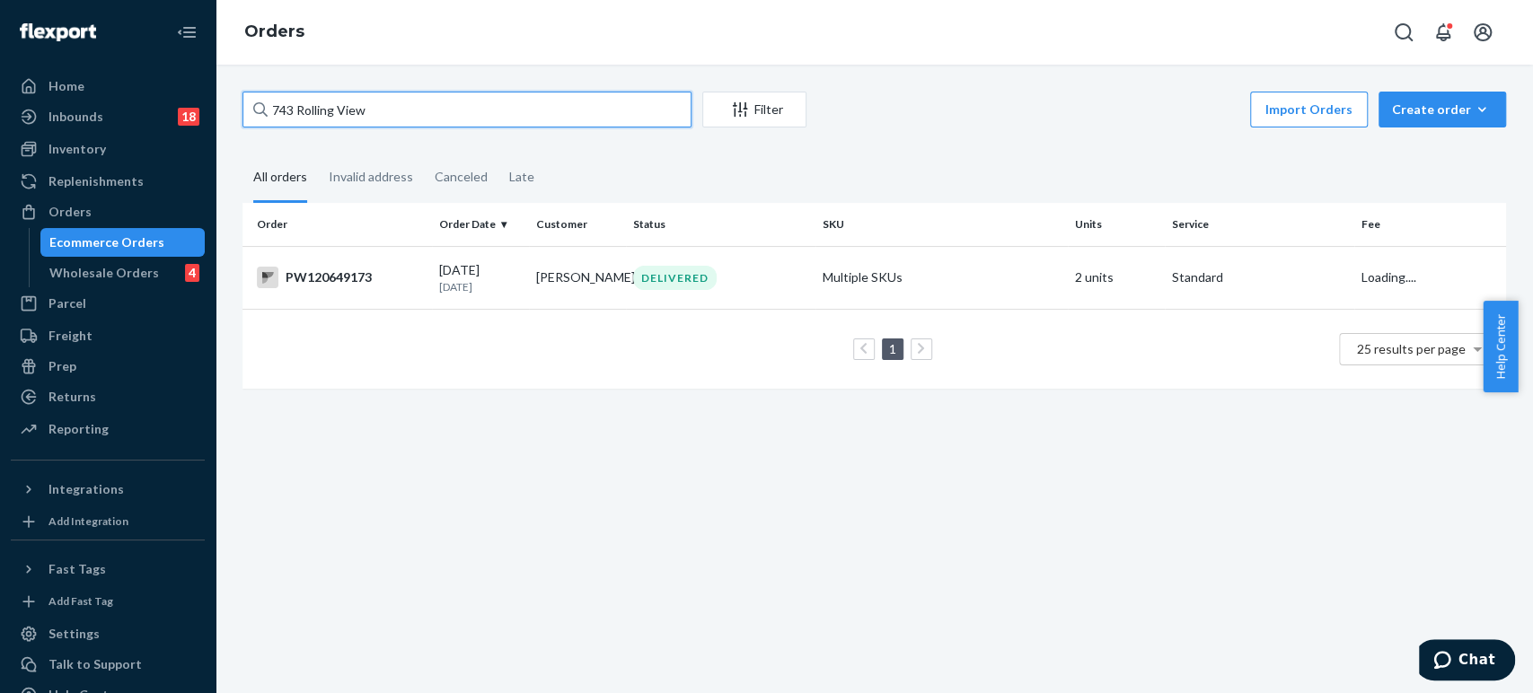
click at [367, 119] on input "743 Rolling View" at bounding box center [467, 110] width 449 height 36
paste input "PW120647820"
type input "PW120647820"
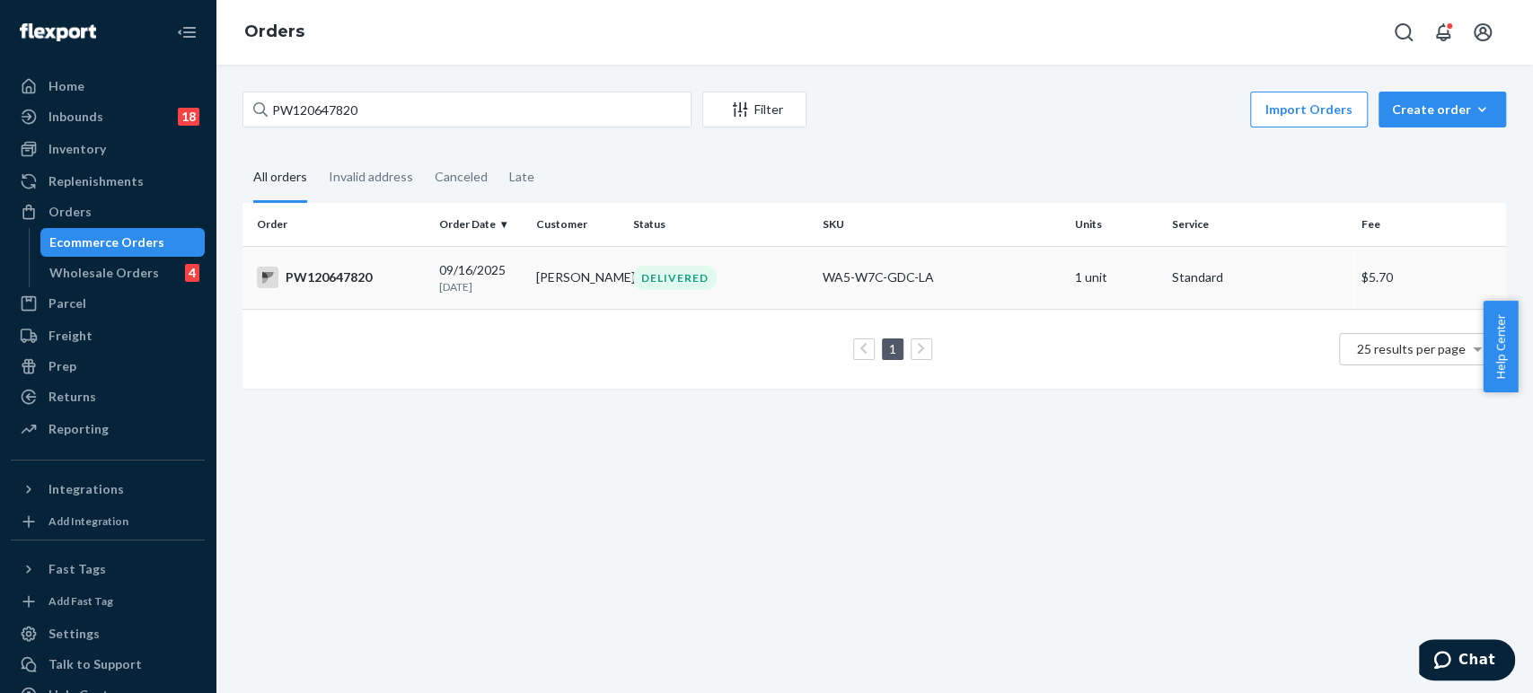
click at [571, 274] on td "[PERSON_NAME]" at bounding box center [577, 277] width 97 height 63
